Goal: Find specific page/section: Find specific page/section

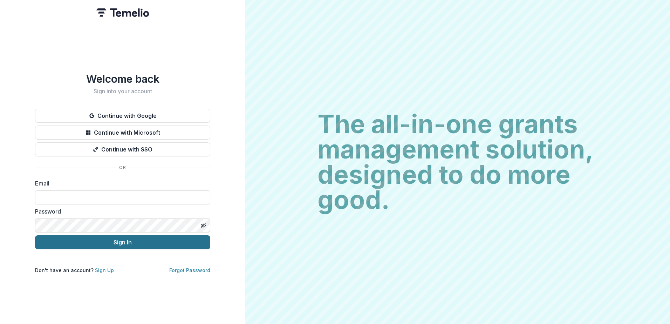
type input "**********"
click at [114, 237] on button "Sign In" at bounding box center [122, 242] width 175 height 14
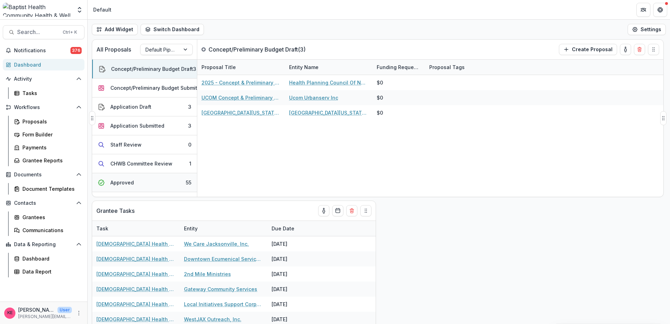
click at [138, 184] on button "Approved 55" at bounding box center [144, 182] width 105 height 19
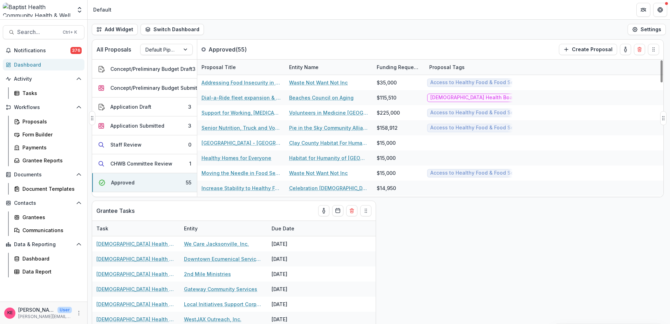
click at [301, 69] on div "Entity Name" at bounding box center [304, 66] width 38 height 7
click at [305, 95] on span "Sort Ascending" at bounding box center [317, 98] width 37 height 6
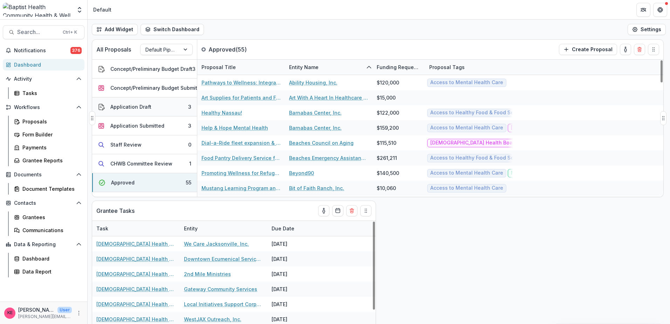
click at [160, 113] on button "Application Draft 3" at bounding box center [144, 106] width 105 height 19
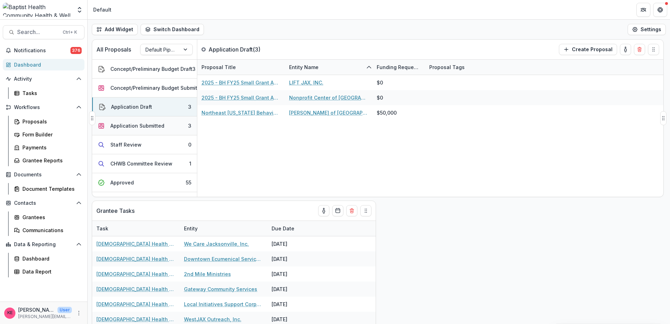
click at [142, 125] on div "Application Submitted" at bounding box center [137, 125] width 54 height 7
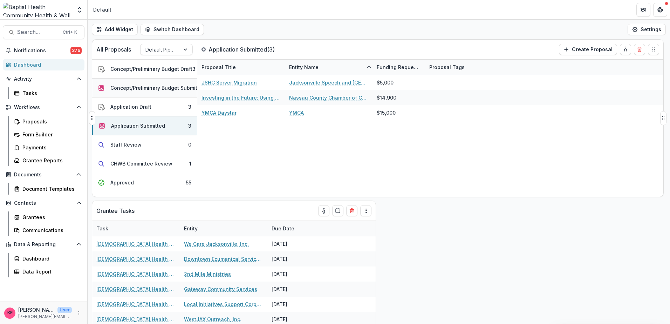
click at [142, 85] on div "Concept/Preliminary Budget Submitted" at bounding box center [157, 87] width 95 height 7
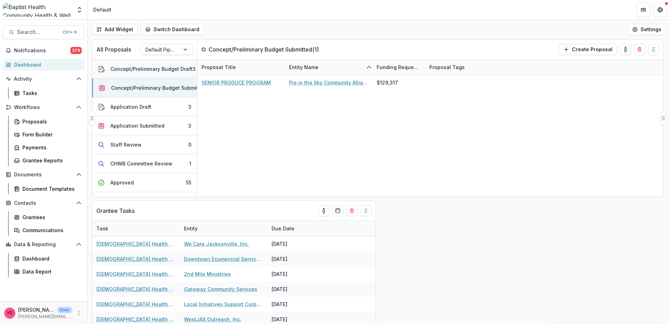
click at [155, 73] on button "Concept/Preliminary Budget Draft 3" at bounding box center [144, 69] width 105 height 19
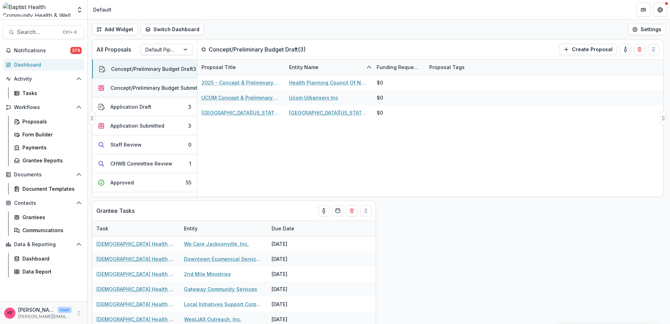
click at [155, 86] on div "Concept/Preliminary Budget Submitted" at bounding box center [157, 87] width 95 height 7
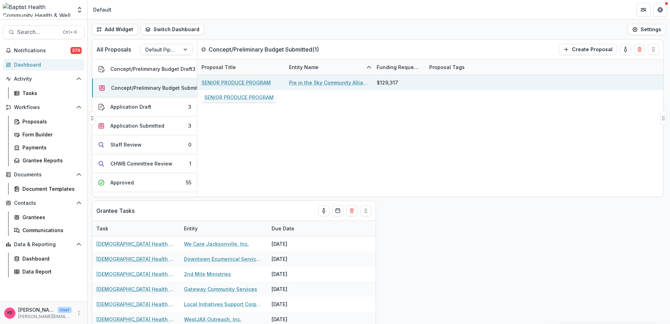
click at [237, 82] on link "SENIOR PRODUCE PROGRAM" at bounding box center [236, 82] width 69 height 7
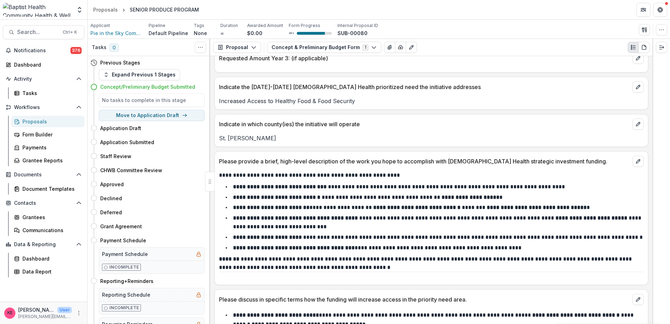
scroll to position [280, 0]
